Goal: Transaction & Acquisition: Purchase product/service

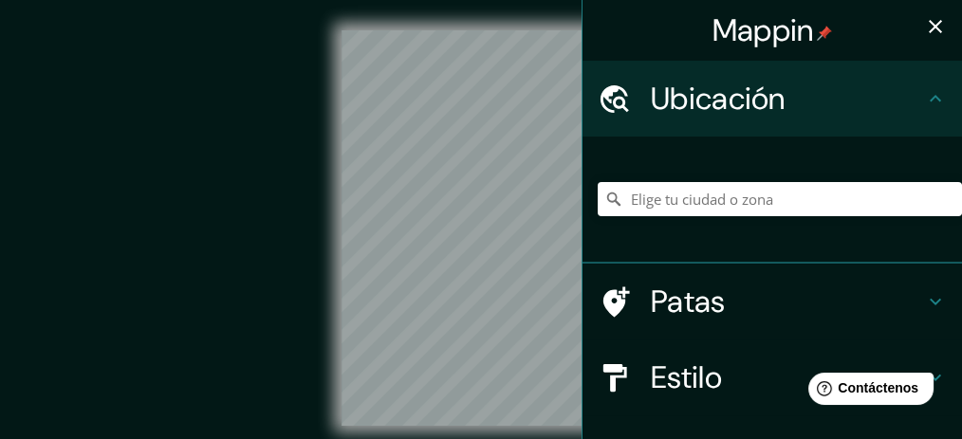
click at [924, 28] on icon "button" at bounding box center [935, 26] width 23 height 23
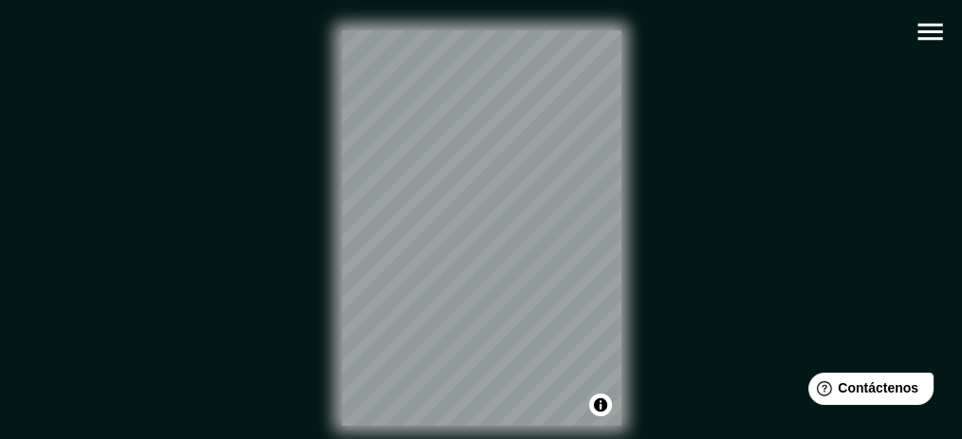
click at [680, 208] on div "© Mapbox © OpenStreetMap Improve this map" at bounding box center [481, 228] width 866 height 396
click at [939, 30] on icon "button" at bounding box center [929, 32] width 25 height 17
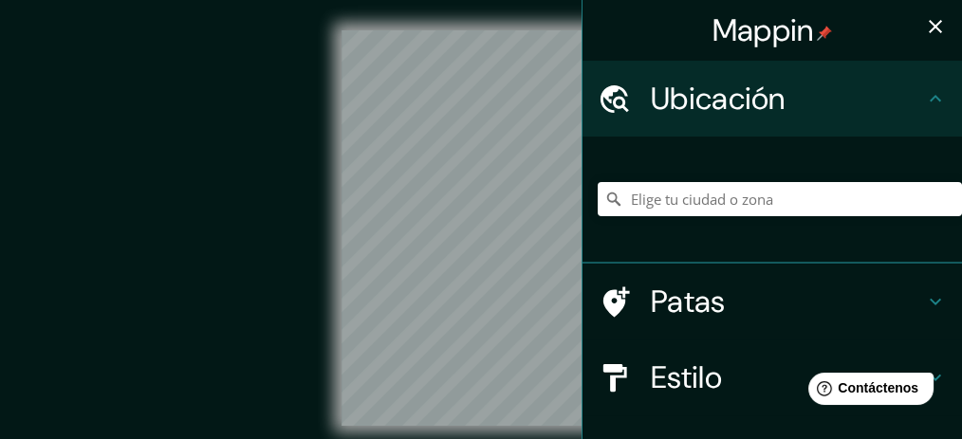
drag, startPoint x: 291, startPoint y: 62, endPoint x: 93, endPoint y: 50, distance: 198.6
click at [93, 50] on div "© Mapbox © OpenStreetMap Improve this map" at bounding box center [481, 228] width 866 height 396
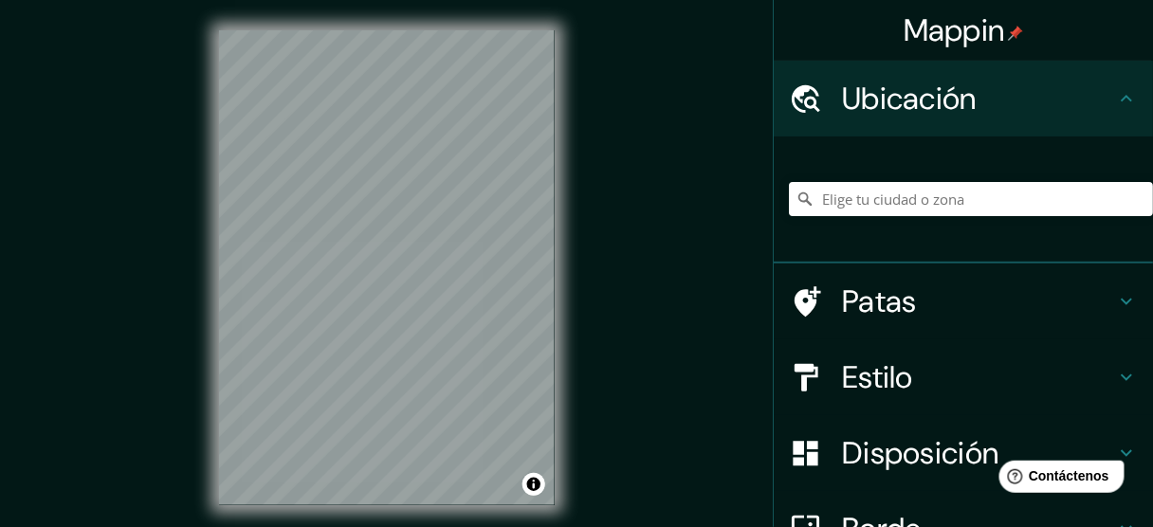
drag, startPoint x: 912, startPoint y: 0, endPoint x: 676, endPoint y: 197, distance: 307.7
click at [675, 197] on div "© Mapbox © OpenStreetMap Improve this map" at bounding box center [387, 267] width 1038 height 474
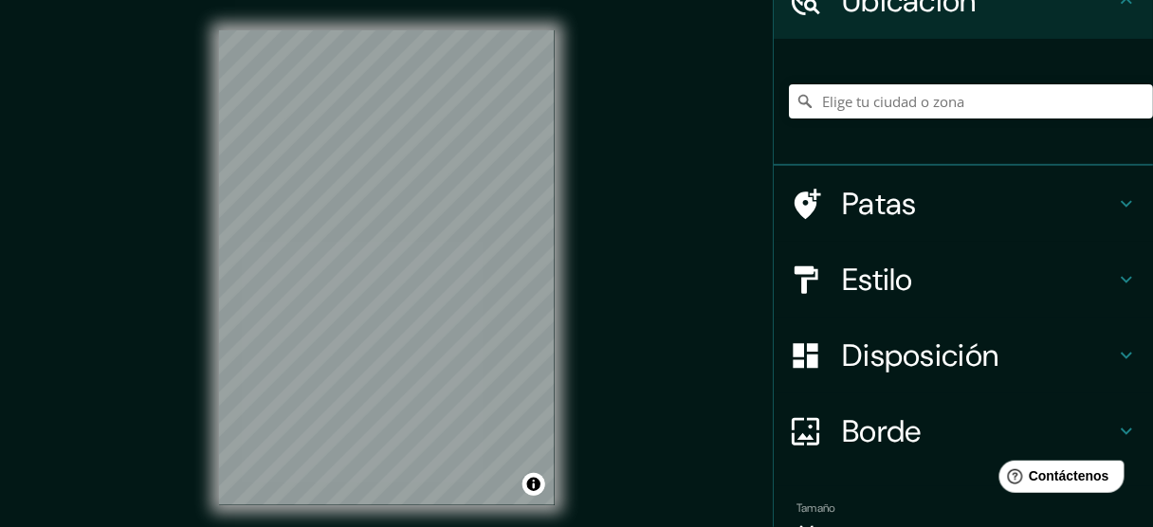
scroll to position [198, 0]
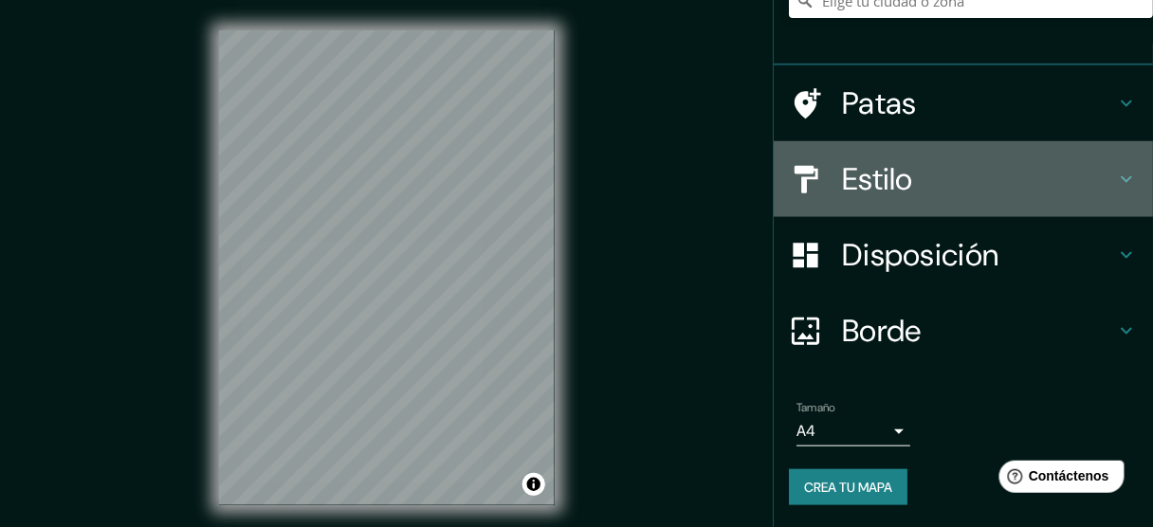
click at [961, 178] on icon at bounding box center [1126, 179] width 23 height 23
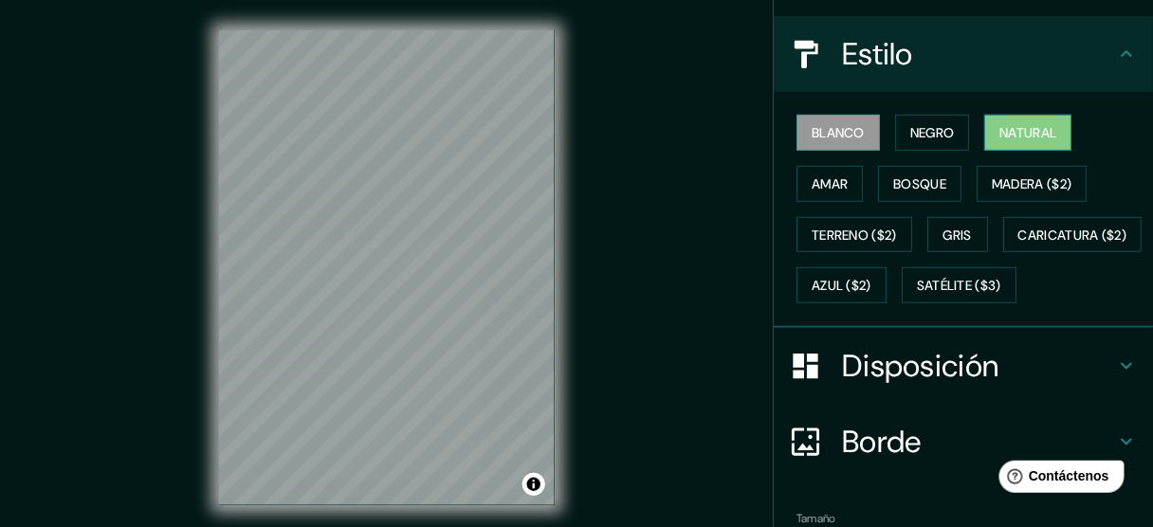
click at [961, 133] on font "Natural" at bounding box center [1028, 132] width 57 height 17
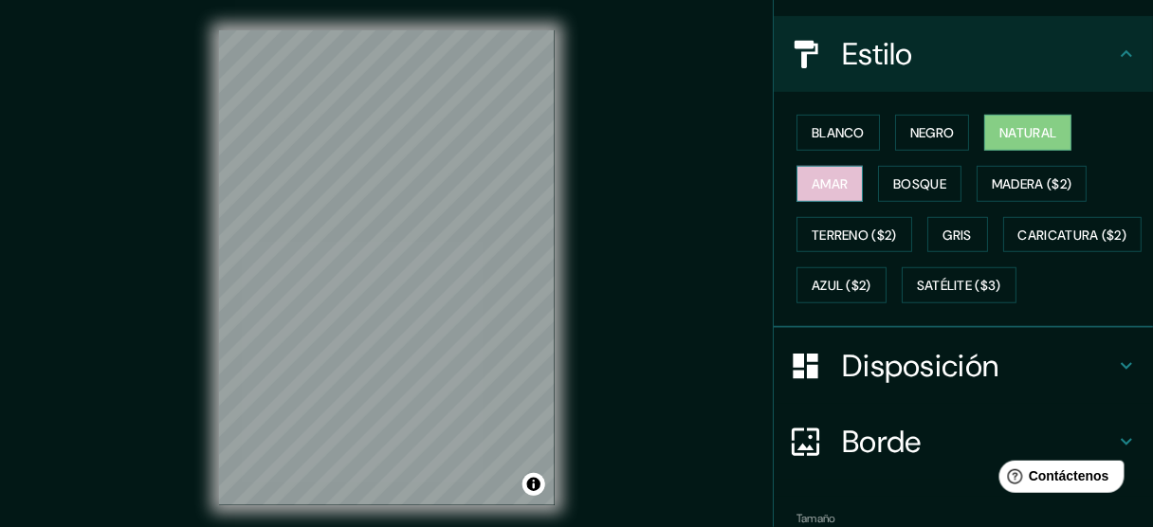
click at [829, 179] on font "Amar" at bounding box center [830, 183] width 36 height 17
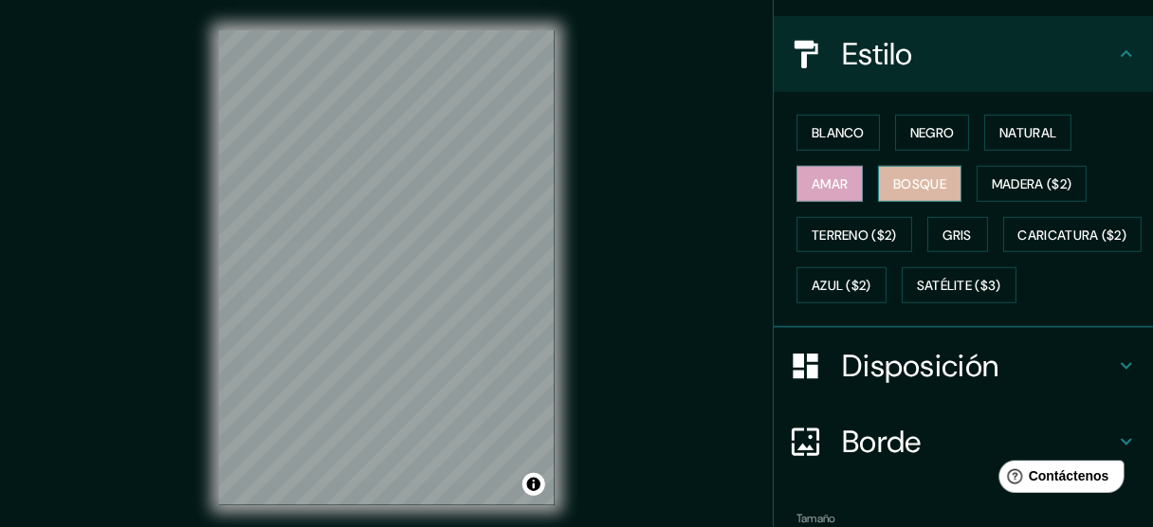
click at [905, 179] on font "Bosque" at bounding box center [919, 183] width 53 height 17
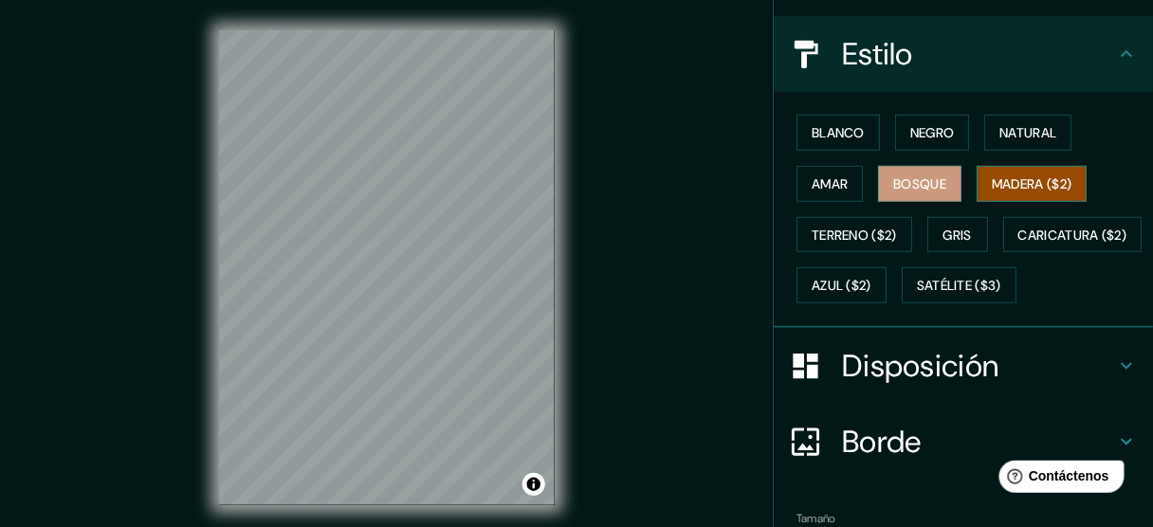
click at [961, 183] on font "Madera ($2)" at bounding box center [1032, 183] width 80 height 17
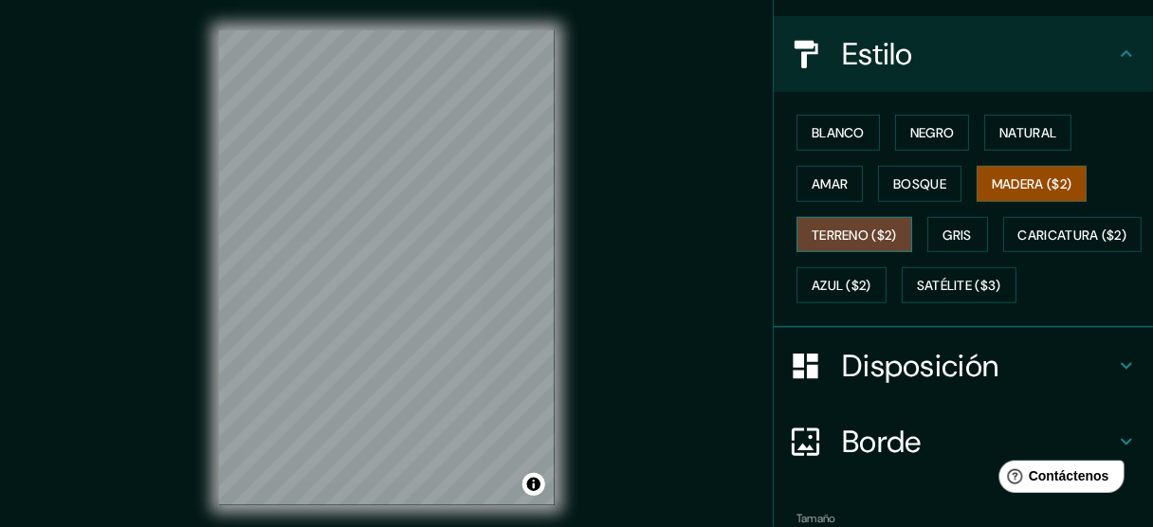
click at [847, 228] on font "Terreno ($2)" at bounding box center [854, 235] width 85 height 17
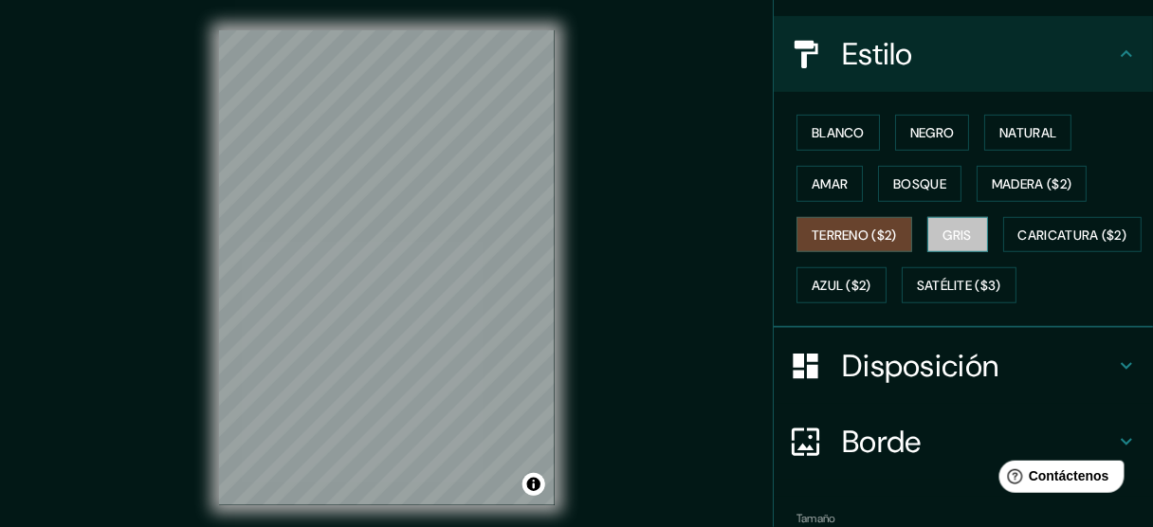
click at [945, 240] on font "Gris" at bounding box center [958, 235] width 28 height 25
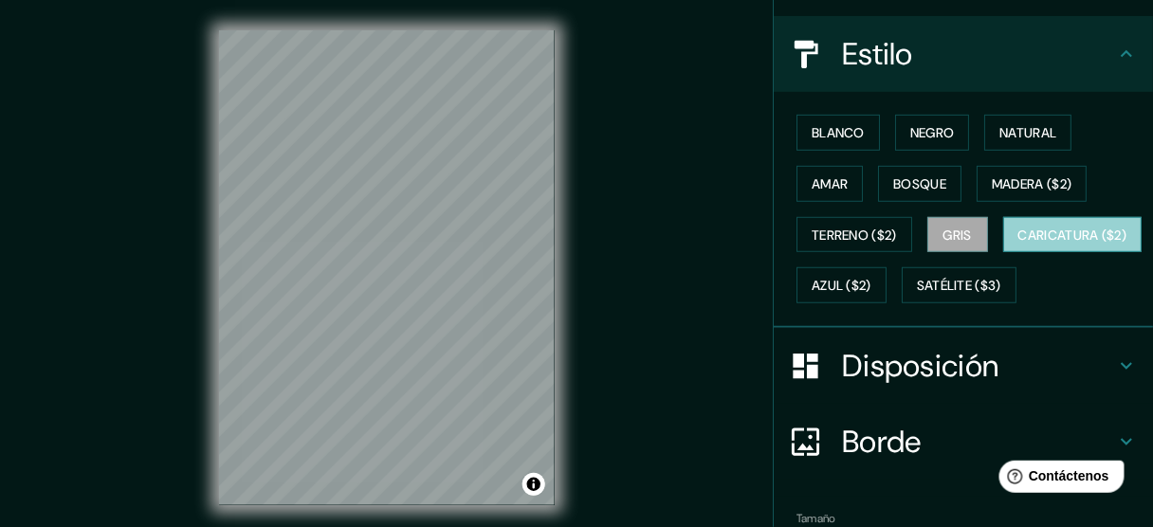
click at [961, 244] on font "Caricatura ($2)" at bounding box center [1073, 235] width 109 height 17
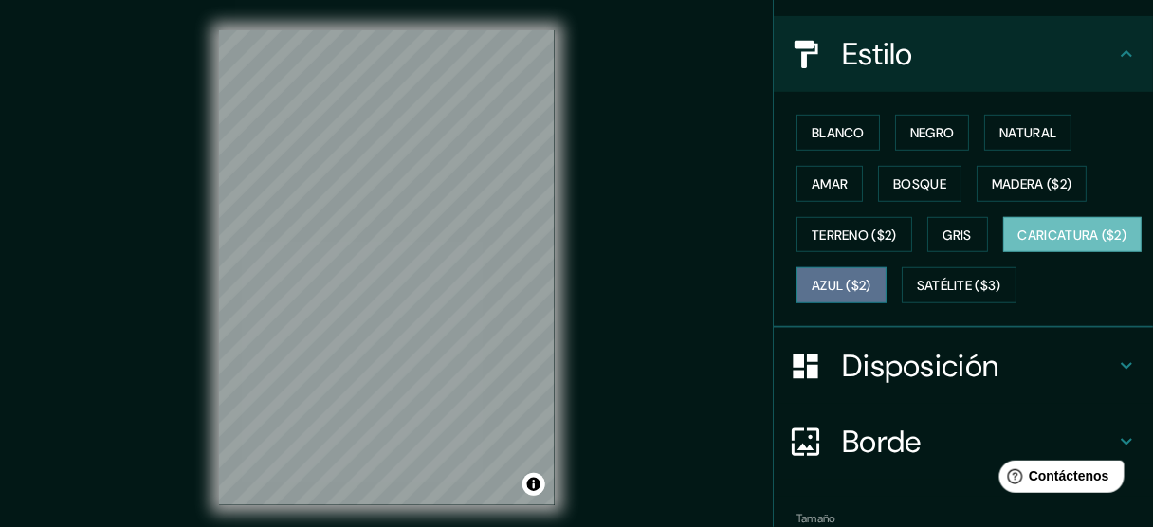
click at [872, 290] on font "Azul ($2)" at bounding box center [842, 285] width 60 height 25
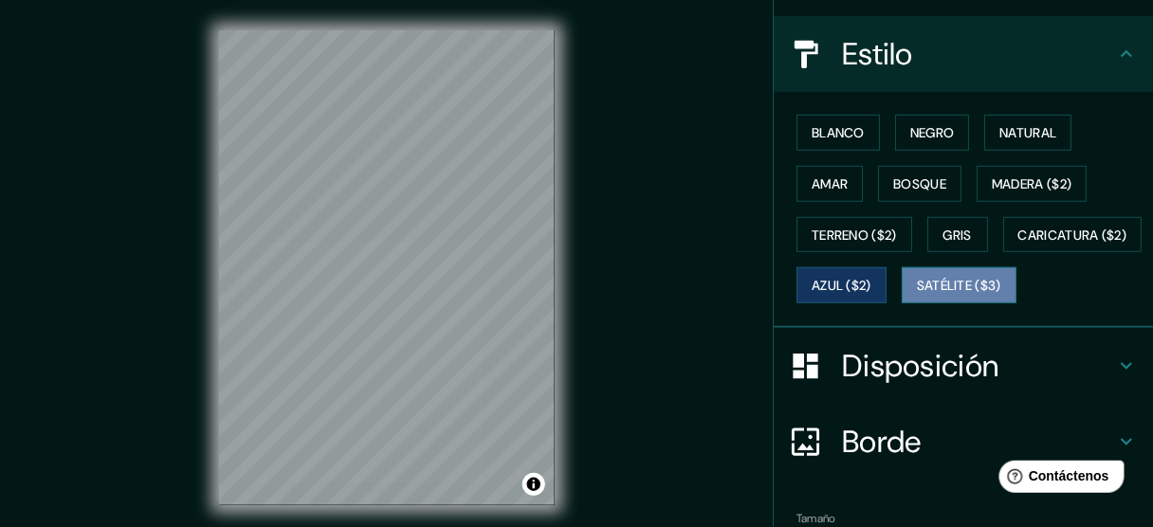
click at [917, 295] on font "Satélite ($3)" at bounding box center [959, 286] width 84 height 17
